Goal: Information Seeking & Learning: Find specific page/section

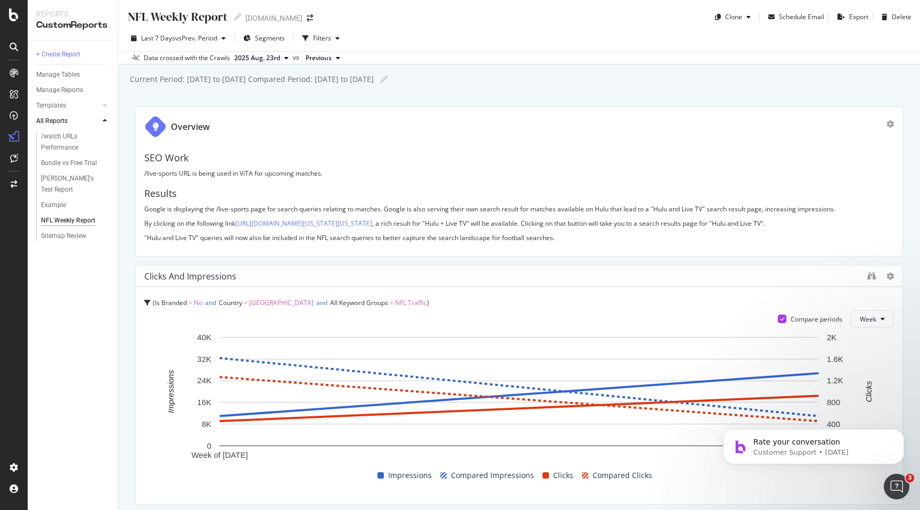
scroll to position [32, 0]
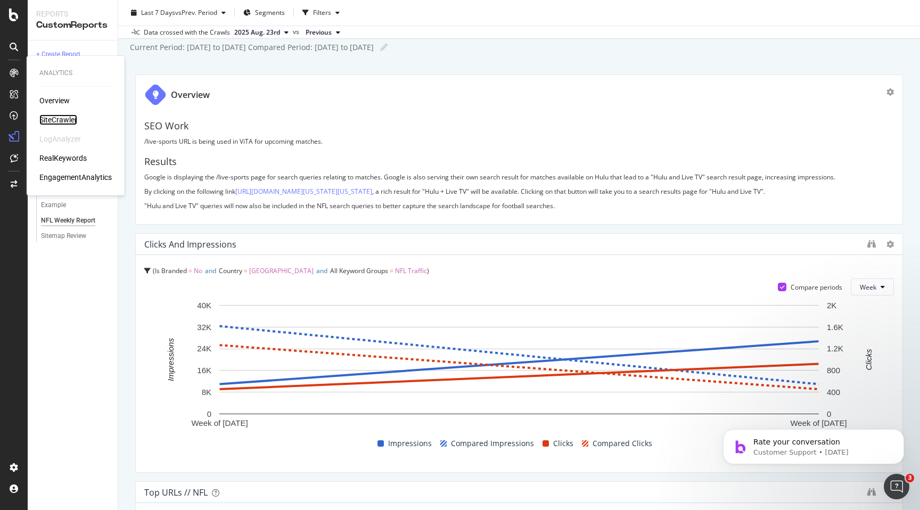
click at [62, 121] on div "SiteCrawler" at bounding box center [58, 119] width 38 height 11
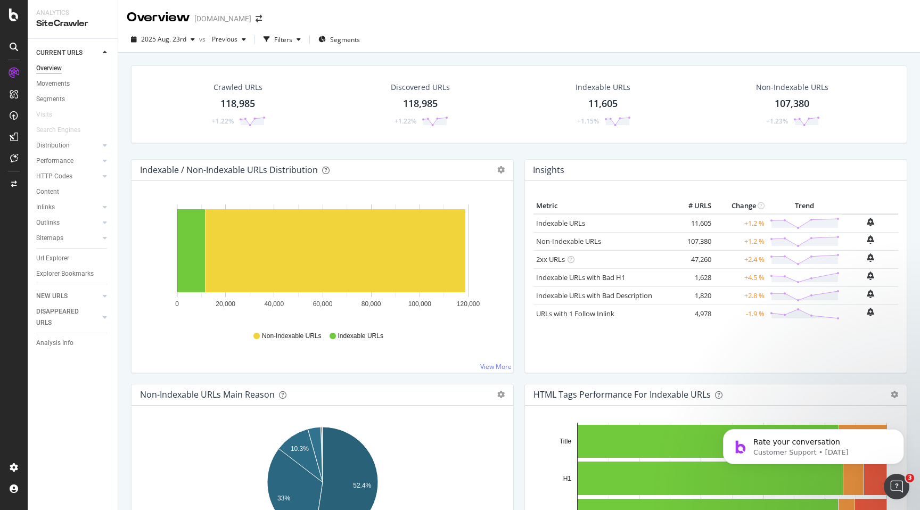
click at [243, 102] on div "118,985" at bounding box center [237, 104] width 35 height 14
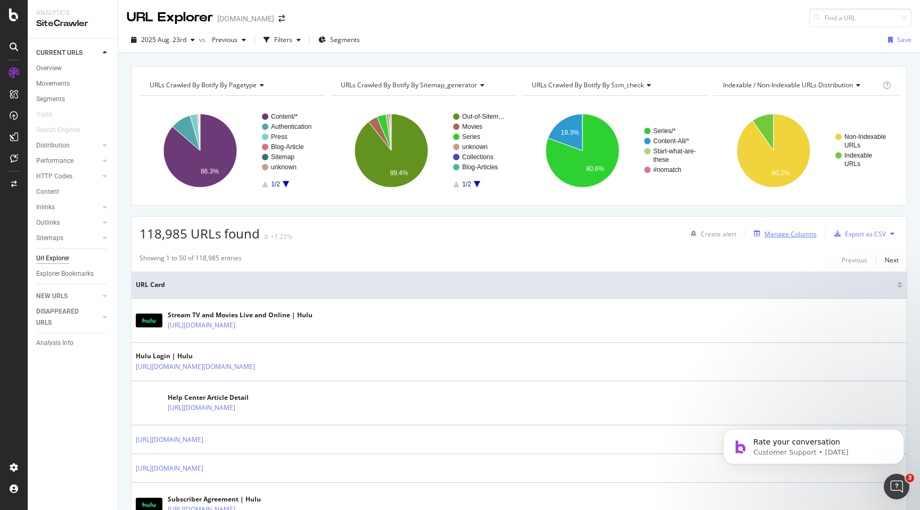
click at [798, 237] on div "Manage Columns" at bounding box center [791, 233] width 52 height 9
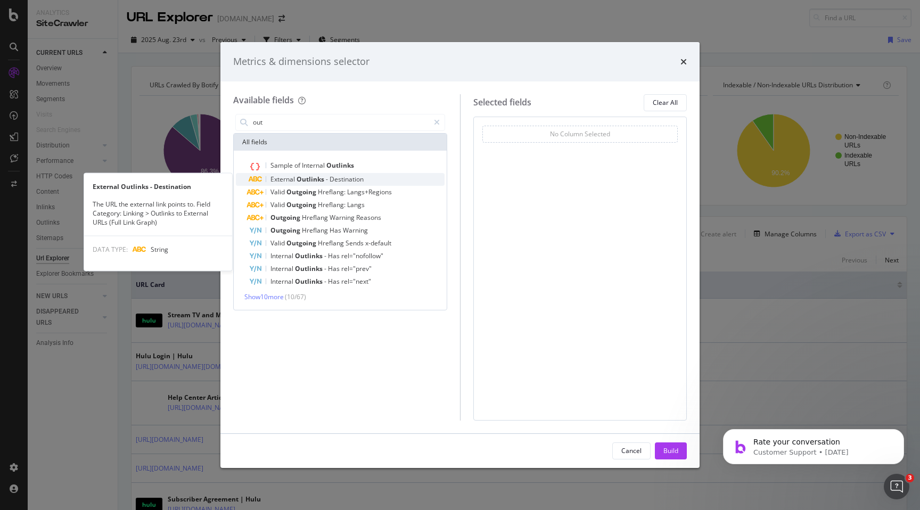
type input "out"
click at [298, 182] on span "Outlinks" at bounding box center [311, 179] width 29 height 9
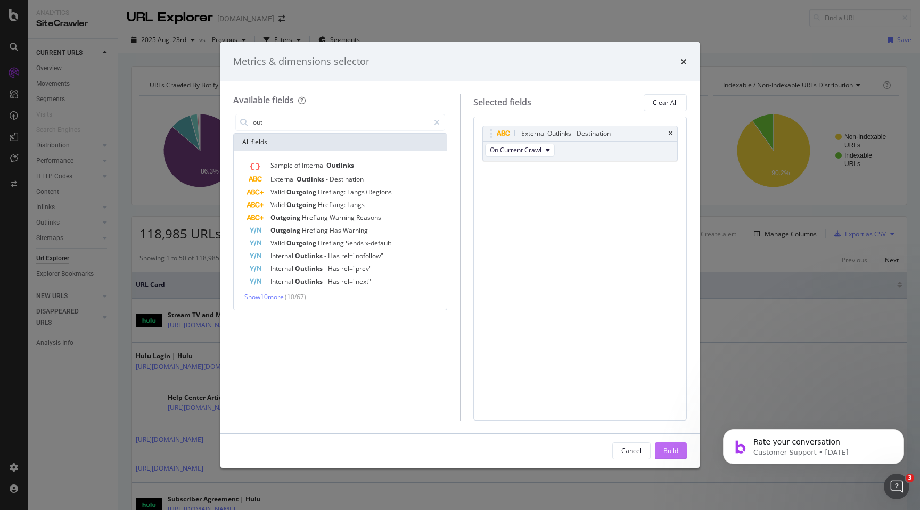
click at [665, 455] on div "Build" at bounding box center [670, 450] width 15 height 9
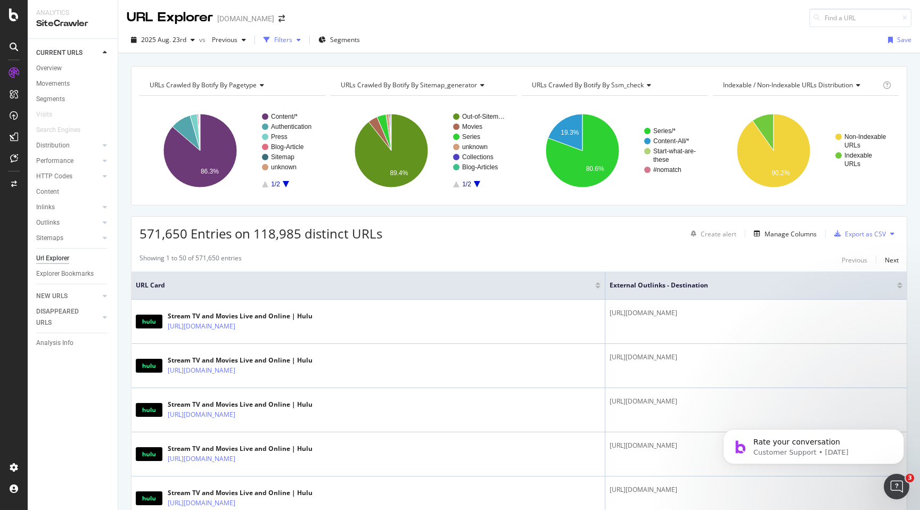
click at [289, 42] on div "Filters" at bounding box center [283, 39] width 18 height 9
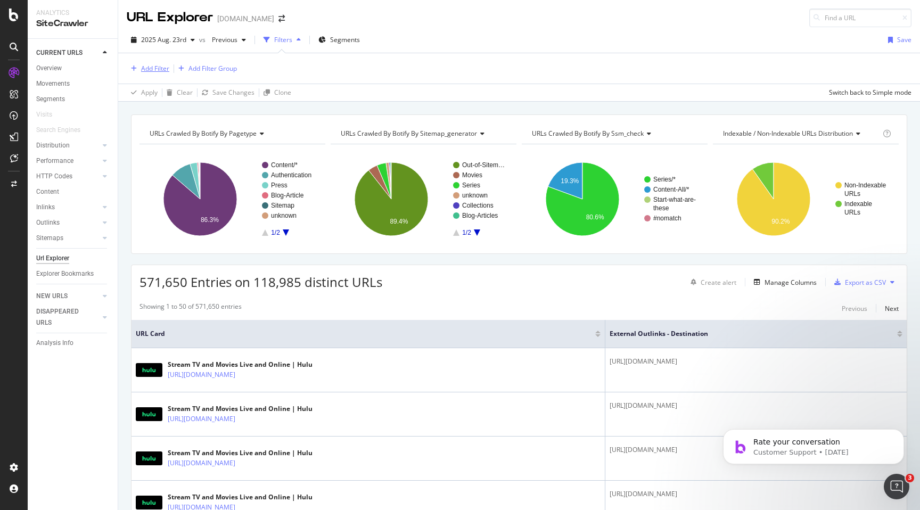
click at [162, 69] on div "Add Filter" at bounding box center [155, 68] width 28 height 9
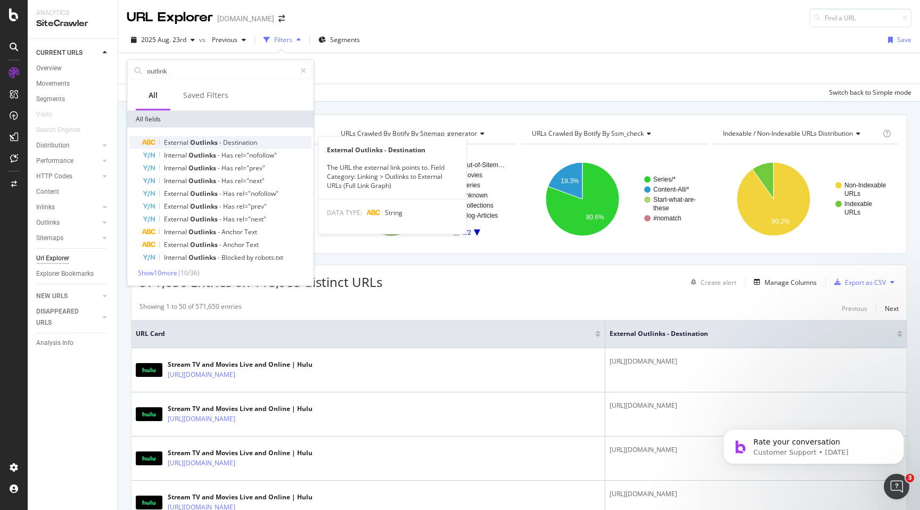
type input "outlink"
click at [183, 141] on span "External" at bounding box center [177, 142] width 26 height 9
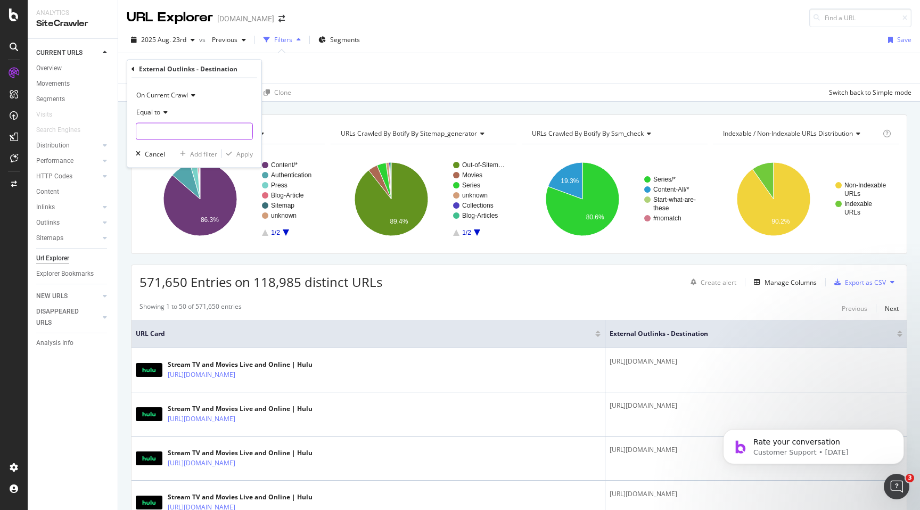
click at [181, 133] on input "text" at bounding box center [194, 131] width 116 height 17
paste input "[URL][DOMAIN_NAME]"
type input "[URL][DOMAIN_NAME]"
click at [236, 153] on div "Apply" at bounding box center [244, 153] width 17 height 9
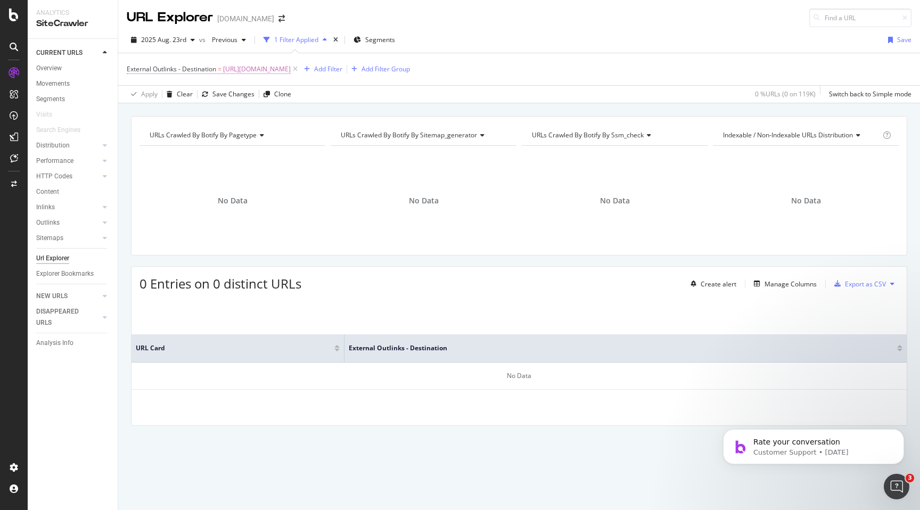
click at [291, 70] on span "[URL][DOMAIN_NAME]" at bounding box center [257, 69] width 68 height 15
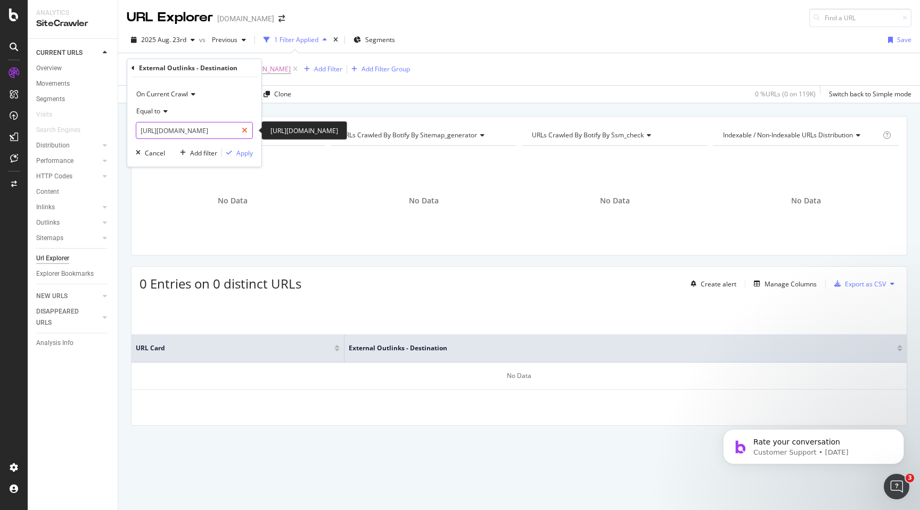
click at [242, 129] on icon at bounding box center [245, 130] width 6 height 7
click at [225, 130] on input "text" at bounding box center [194, 130] width 116 height 17
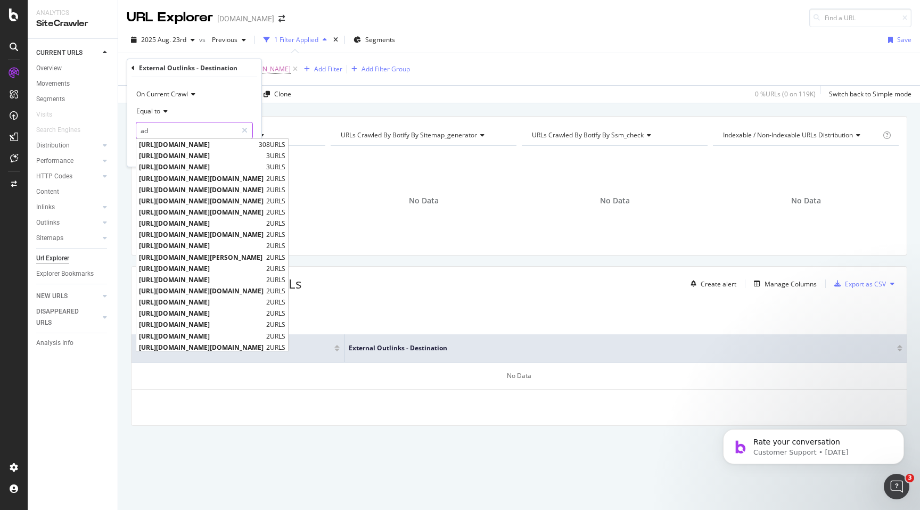
type input "a"
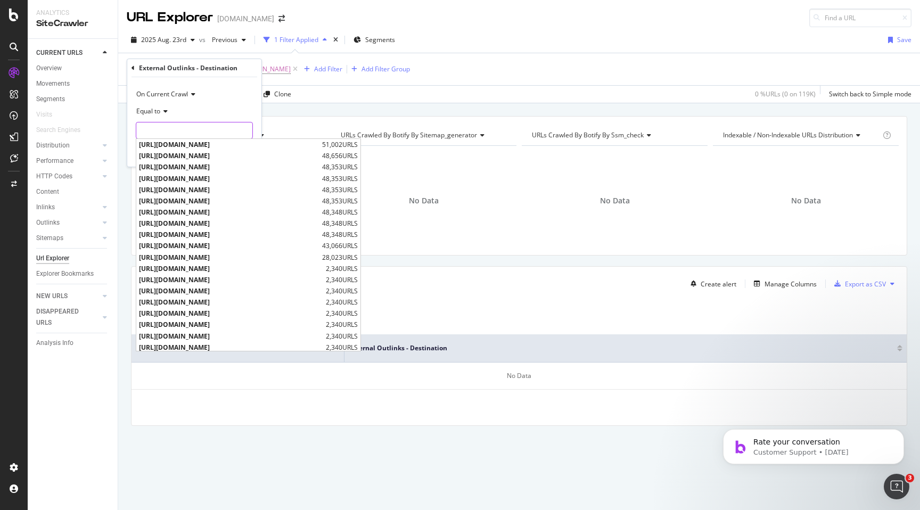
paste input "[URL][DOMAIN_NAME]"
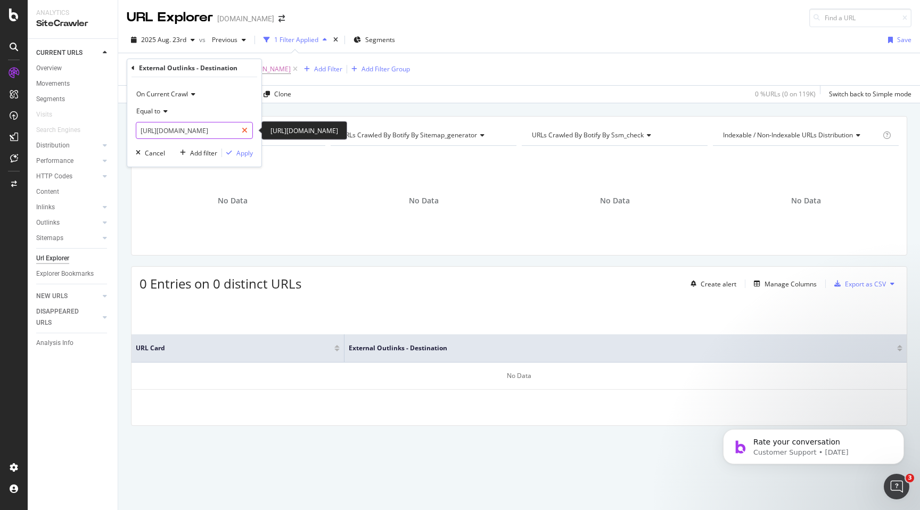
type input "[URL][DOMAIN_NAME]"
click at [243, 128] on icon at bounding box center [245, 130] width 6 height 7
click at [223, 131] on input "text" at bounding box center [194, 130] width 116 height 17
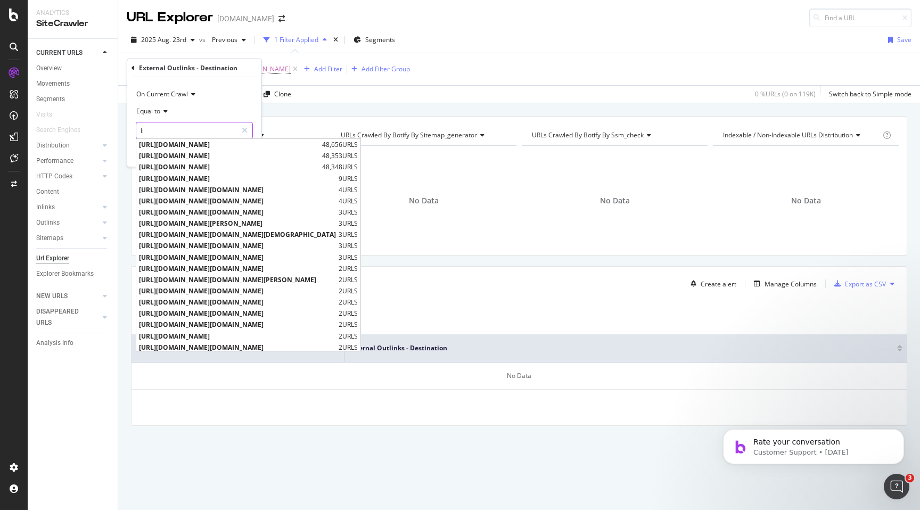
type input "l"
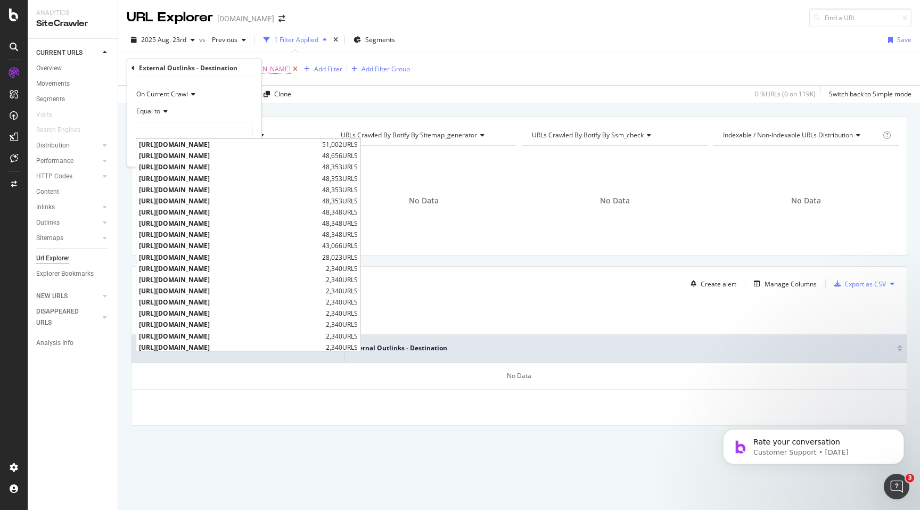
click at [300, 70] on icon at bounding box center [295, 69] width 9 height 11
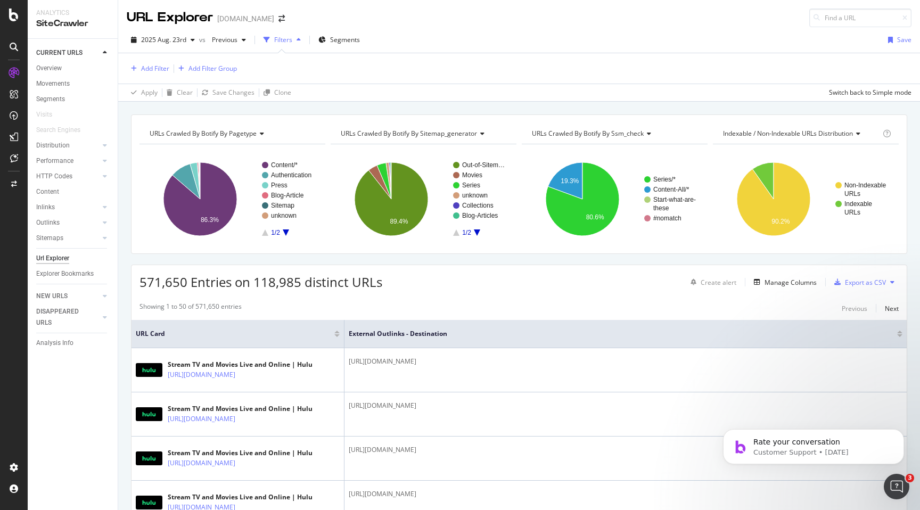
click at [287, 42] on div "Filters" at bounding box center [283, 39] width 18 height 9
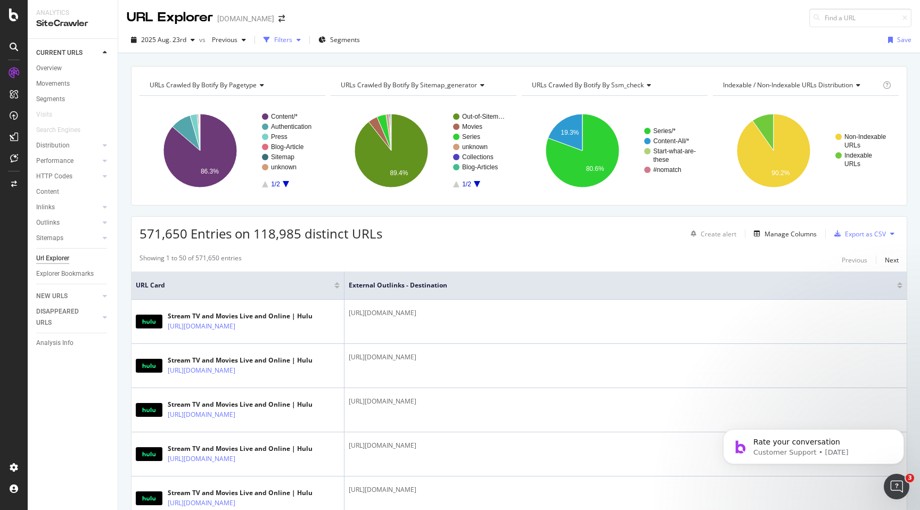
click at [297, 39] on icon "button" at bounding box center [299, 40] width 4 height 6
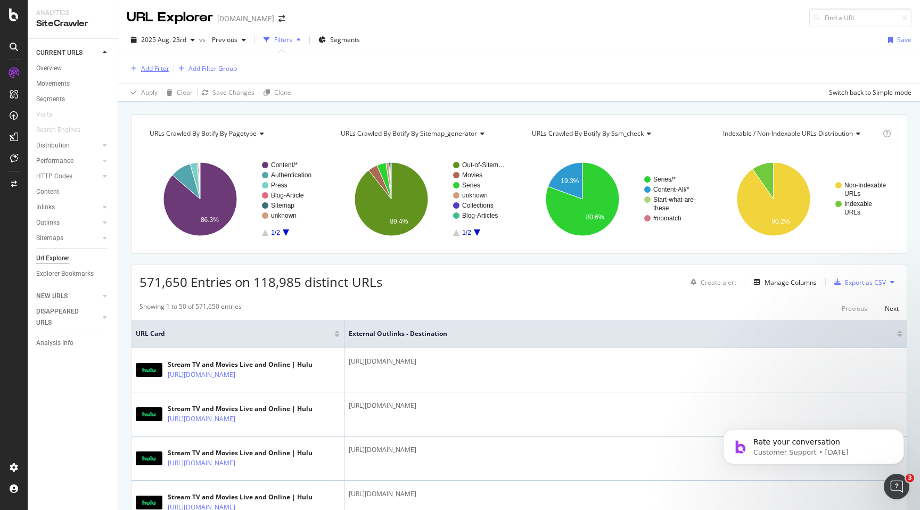
click at [160, 71] on div "Add Filter" at bounding box center [155, 68] width 28 height 9
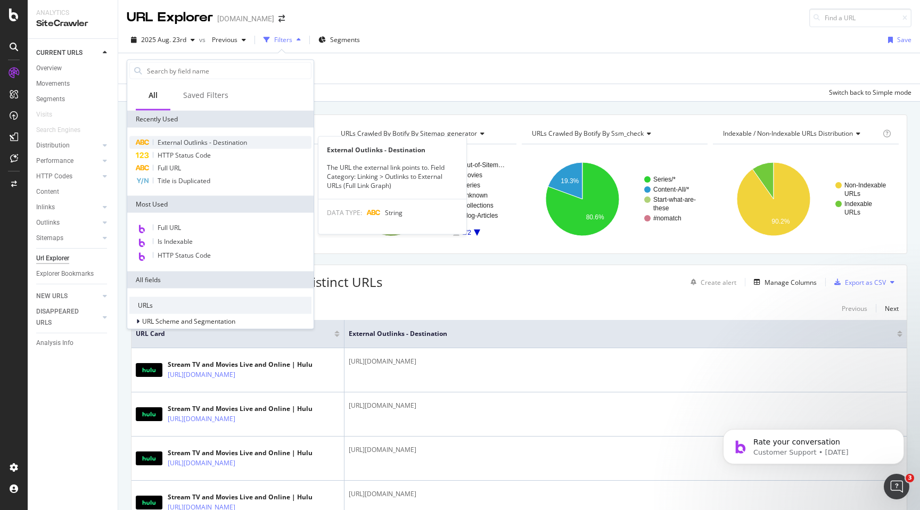
click at [171, 143] on span "External Outlinks - Destination" at bounding box center [202, 142] width 89 height 9
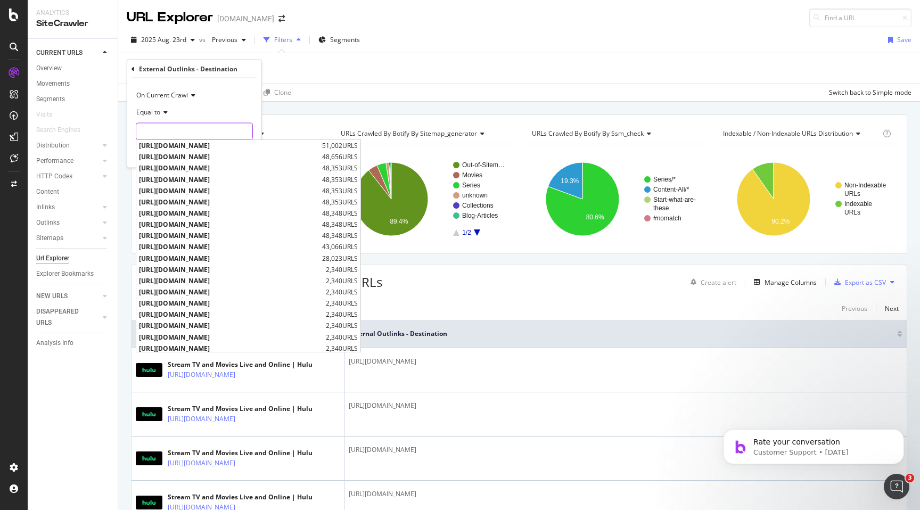
click at [196, 131] on input "text" at bounding box center [194, 131] width 116 height 17
paste input "[URL][DOMAIN_NAME]"
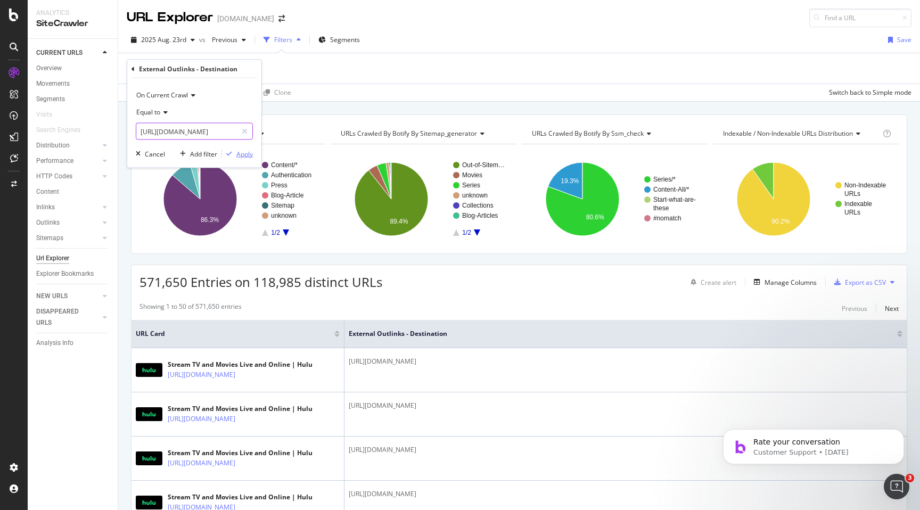
type input "[URL][DOMAIN_NAME]"
click at [235, 152] on div "button" at bounding box center [229, 154] width 14 height 6
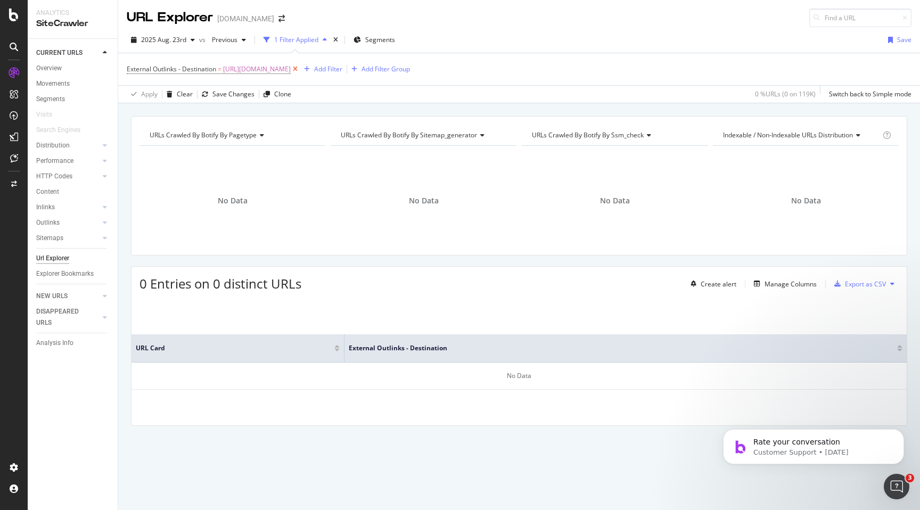
click at [300, 71] on icon at bounding box center [295, 69] width 9 height 11
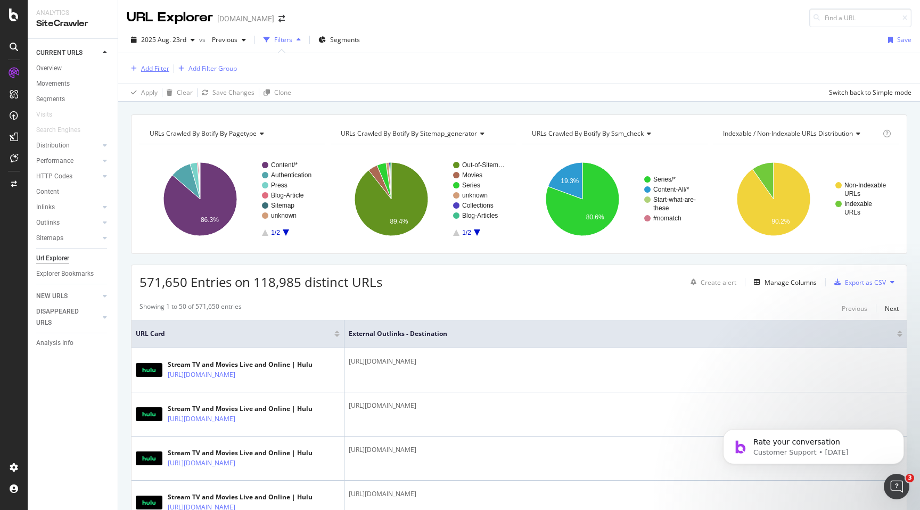
click at [160, 68] on div "Add Filter" at bounding box center [155, 68] width 28 height 9
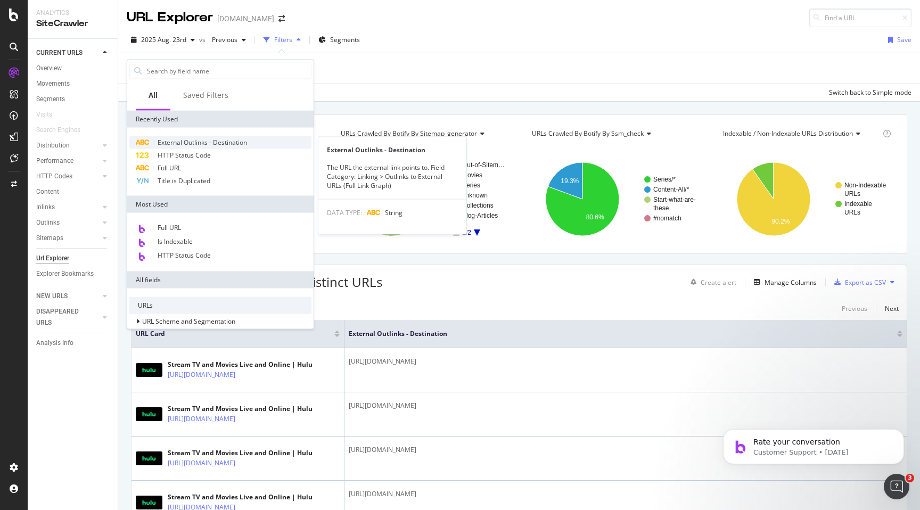
click at [182, 140] on span "External Outlinks - Destination" at bounding box center [202, 142] width 89 height 9
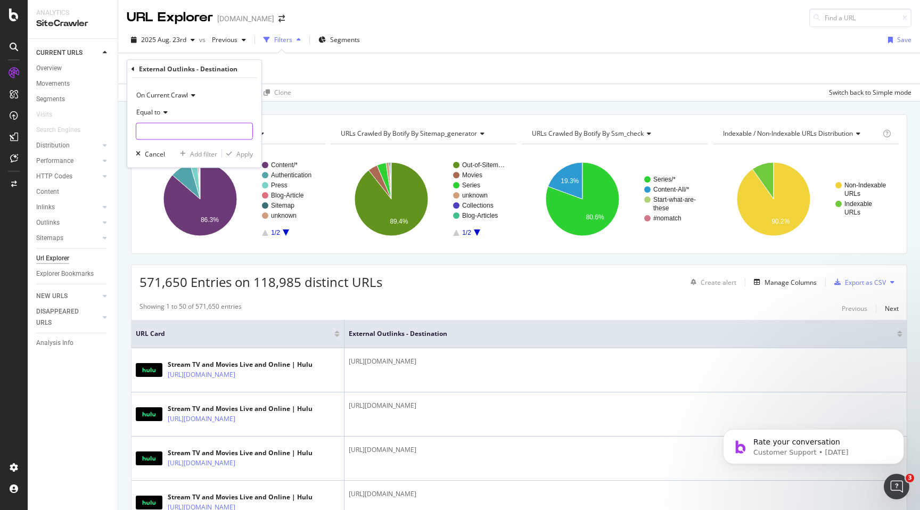
click at [192, 127] on input "text" at bounding box center [194, 131] width 116 height 17
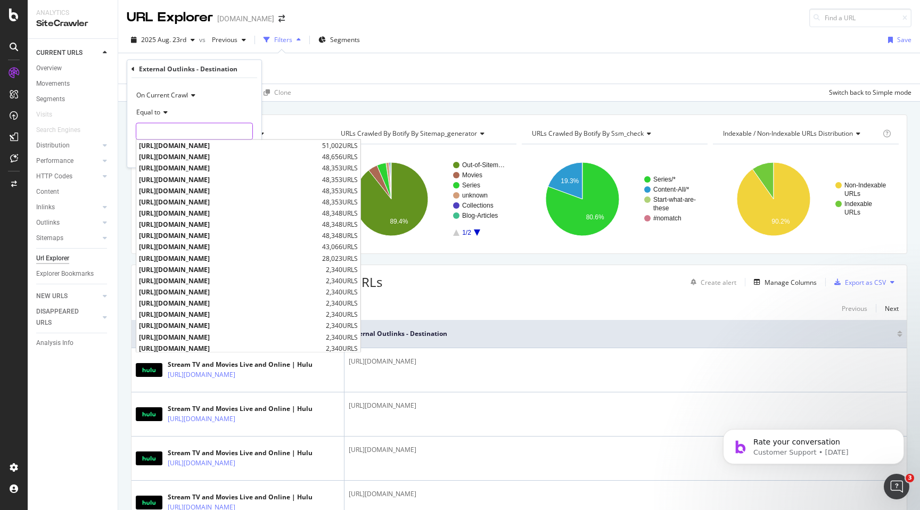
paste input "[URL][DOMAIN_NAME]"
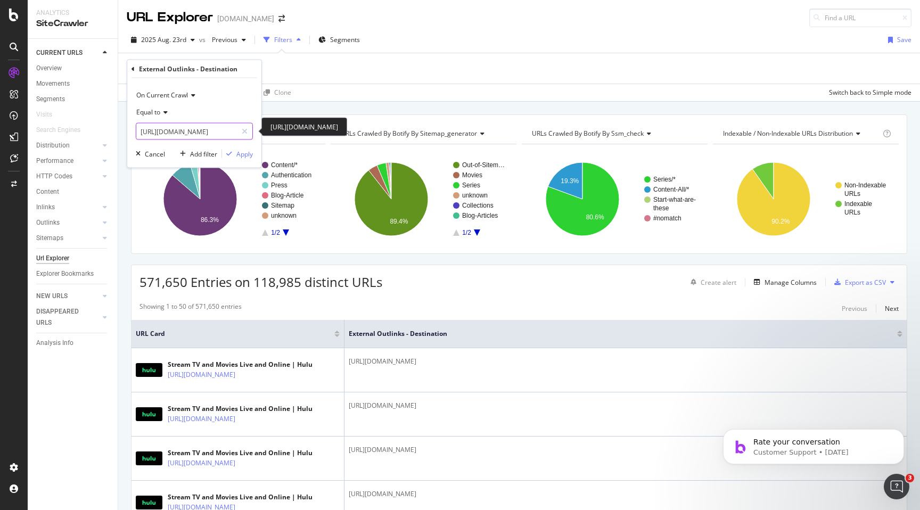
paste input "rating"
paste input "[URL][DOMAIN_NAME]"
type input "[URL][DOMAIN_NAME]"
click at [246, 132] on icon at bounding box center [245, 131] width 6 height 7
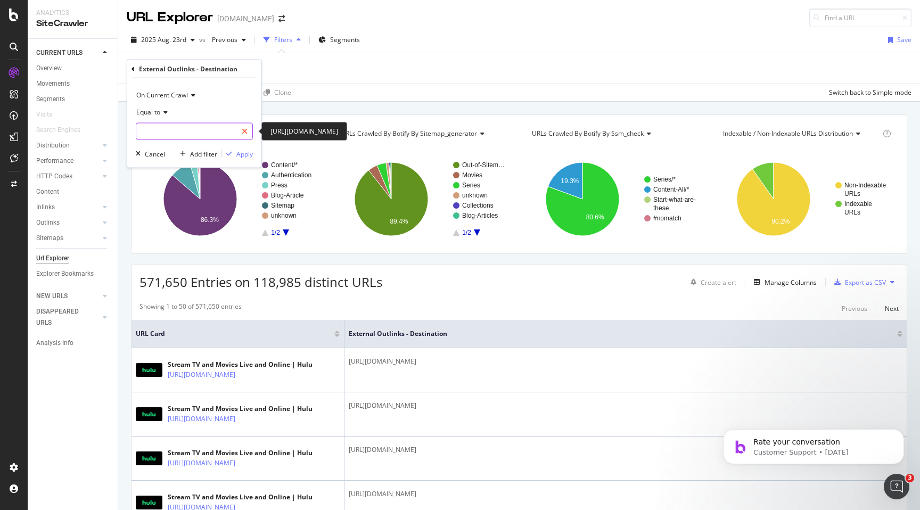
scroll to position [0, 0]
click at [165, 129] on input "text" at bounding box center [194, 131] width 116 height 17
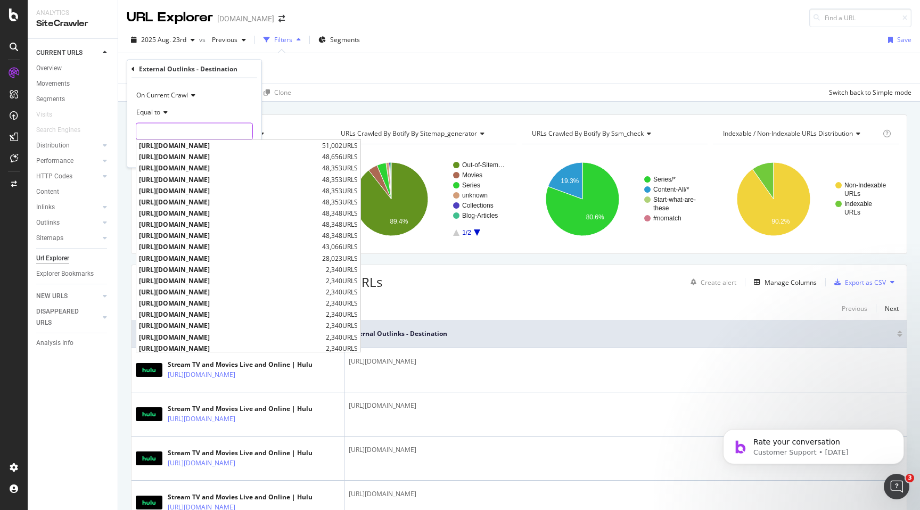
paste input "[URL][DOMAIN_NAME]"
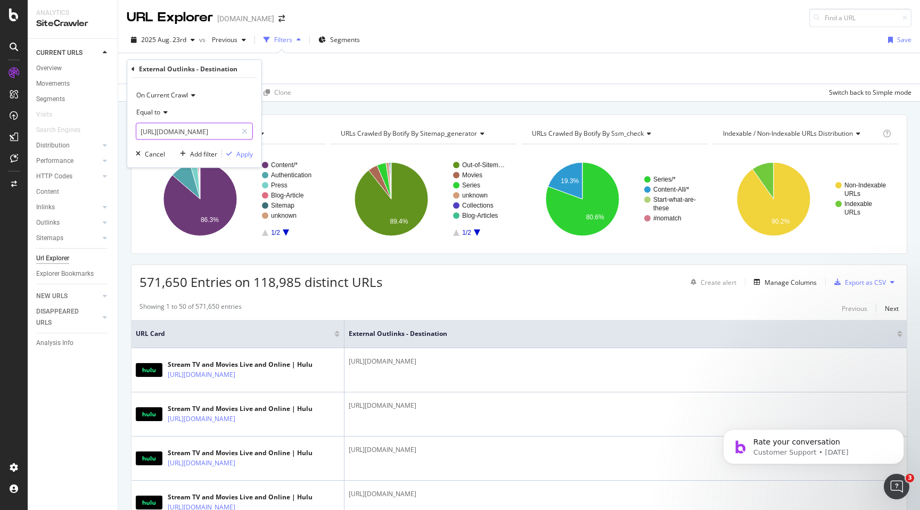
type input "[URL][DOMAIN_NAME]"
click at [245, 133] on icon at bounding box center [245, 131] width 6 height 7
click at [188, 135] on input "text" at bounding box center [194, 131] width 116 height 17
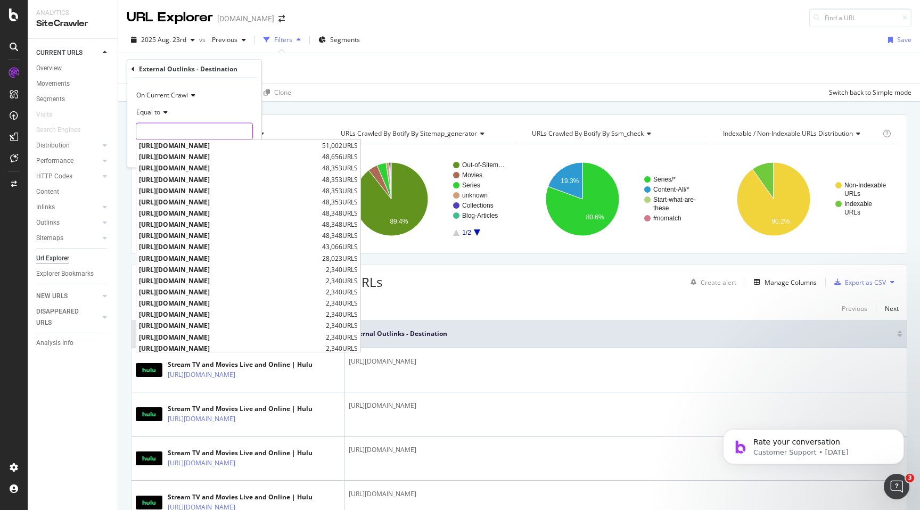
paste input "[URL][DOMAIN_NAME]"
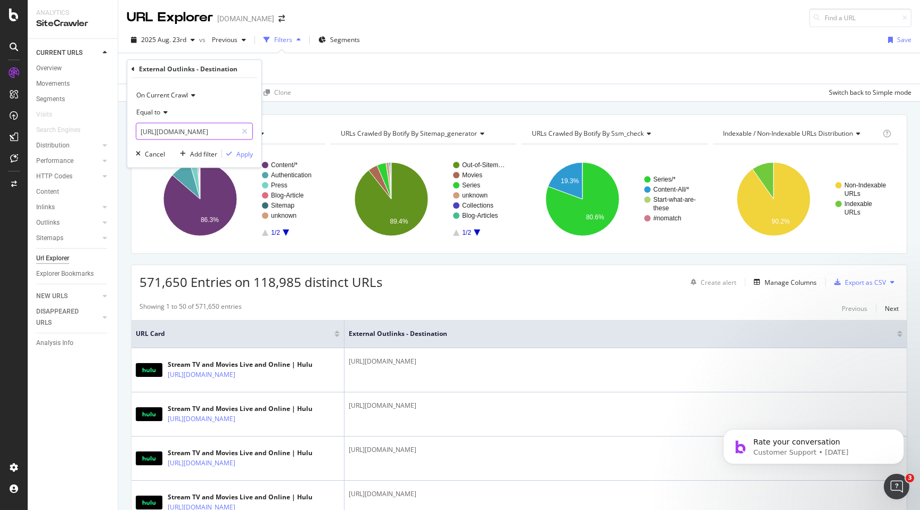
scroll to position [0, 28]
type input "[URL][DOMAIN_NAME]"
click at [243, 131] on icon at bounding box center [245, 131] width 6 height 7
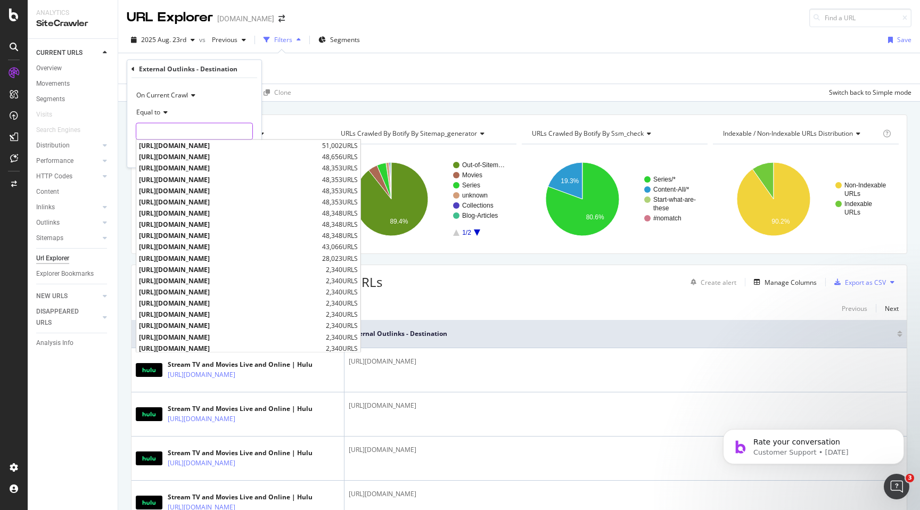
click at [216, 135] on input "text" at bounding box center [194, 131] width 116 height 17
paste input "[URL][DOMAIN_NAME]"
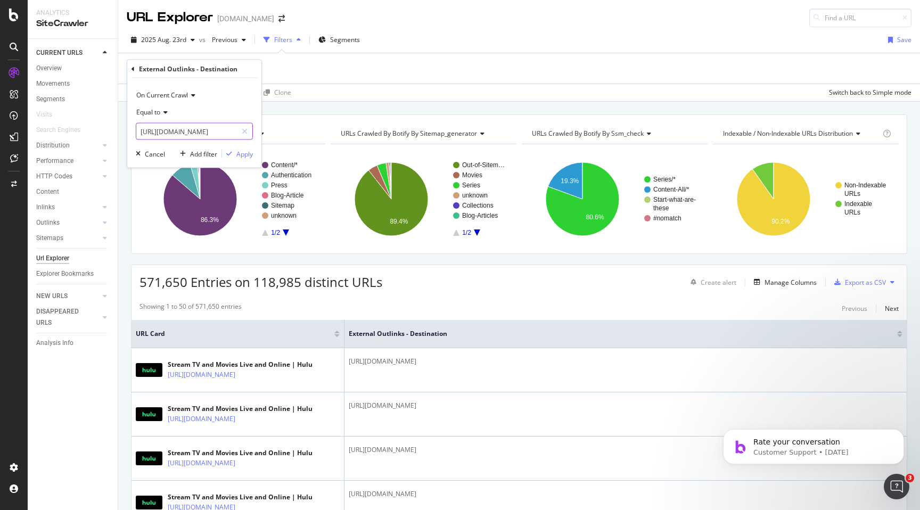
type input "[URL][DOMAIN_NAME]"
